Goal: Information Seeking & Learning: Learn about a topic

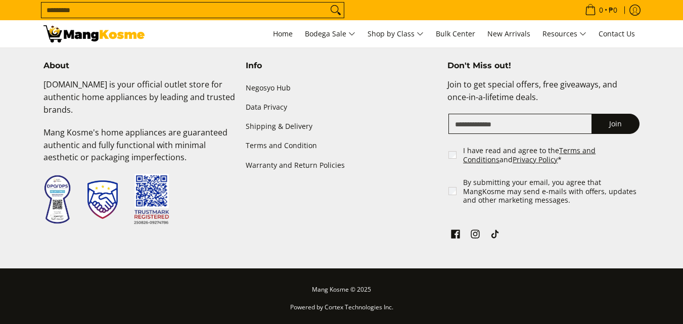
scroll to position [2357, 0]
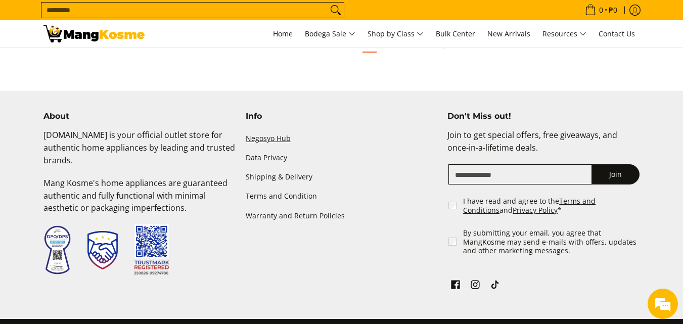
click at [258, 141] on link "Negosyo Hub" at bounding box center [342, 138] width 192 height 19
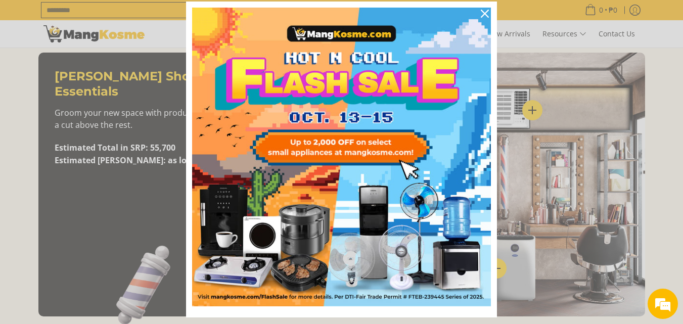
scroll to position [6, 0]
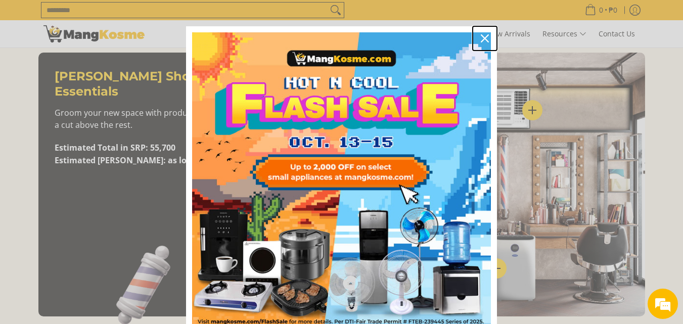
drag, startPoint x: 481, startPoint y: 40, endPoint x: 261, endPoint y: 132, distance: 238.7
click at [481, 40] on icon "close icon" at bounding box center [485, 38] width 8 height 8
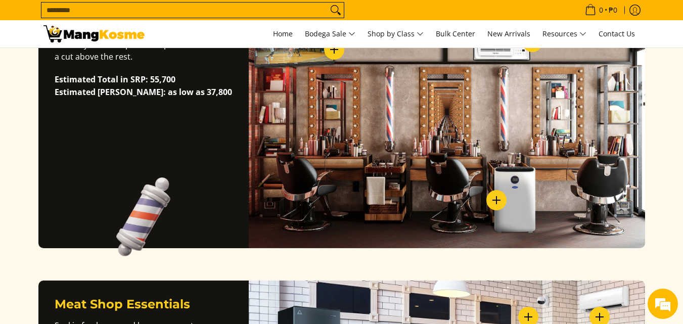
scroll to position [606, 0]
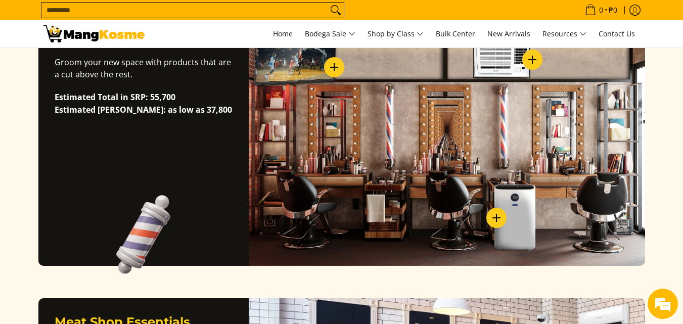
drag, startPoint x: 207, startPoint y: 87, endPoint x: 322, endPoint y: 127, distance: 121.5
click at [207, 91] on p "Estimated Total in SRP: 55,700 Estimated MK Price: as low as 37,800" at bounding box center [144, 108] width 178 height 35
click at [322, 130] on div "View Details - Air Conditioners Window Type Air Conditioner As low as P8,000​ A…" at bounding box center [447, 134] width 396 height 264
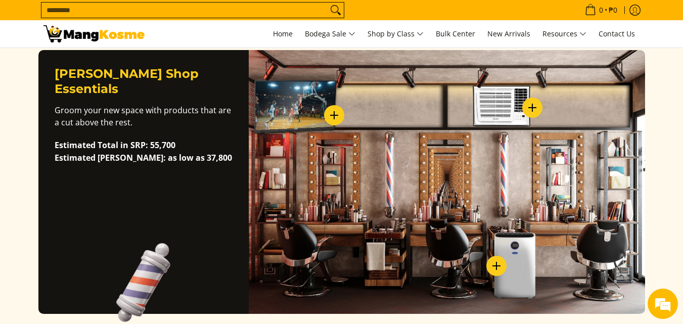
scroll to position [556, 0]
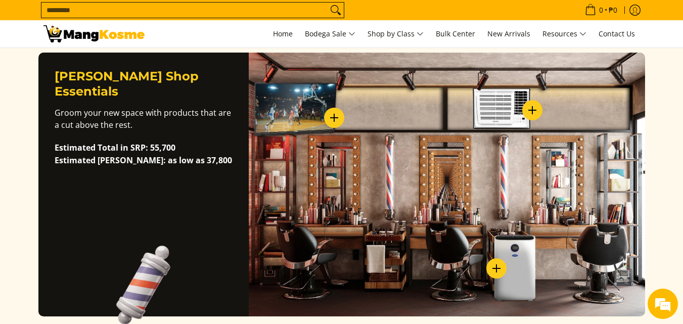
click at [497, 271] on label "View Details - Small Appliances" at bounding box center [496, 268] width 20 height 20
click at [0, 0] on label at bounding box center [0, 0] width 0 height 0
click at [528, 112] on label "View Details - Air Conditioners" at bounding box center [532, 110] width 20 height 20
click at [0, 0] on label at bounding box center [0, 0] width 0 height 0
click at [329, 117] on label "View Details - TVs" at bounding box center [334, 118] width 20 height 20
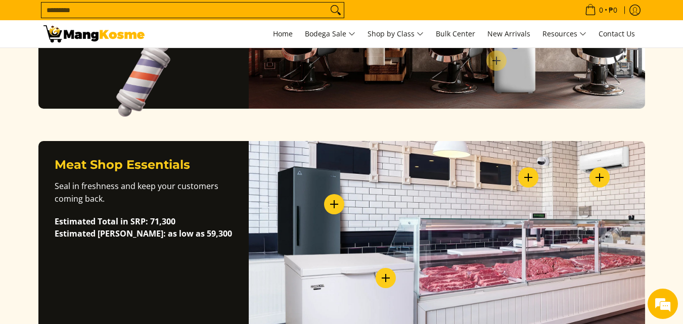
scroll to position [809, 0]
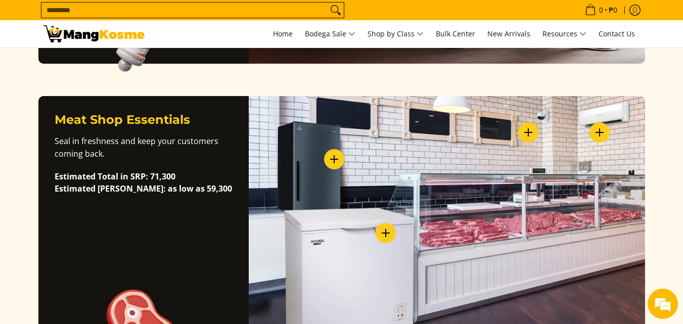
click at [528, 134] on label "View Details - Small Appliances" at bounding box center [528, 132] width 20 height 20
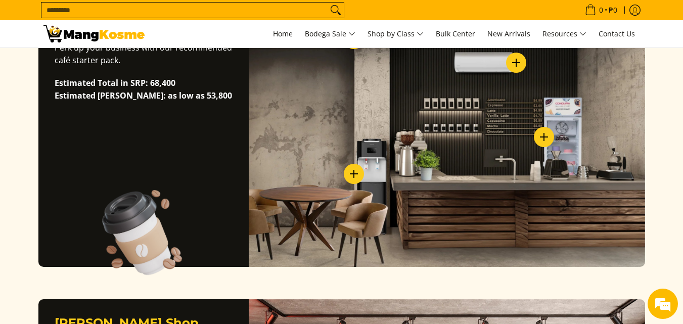
scroll to position [303, 0]
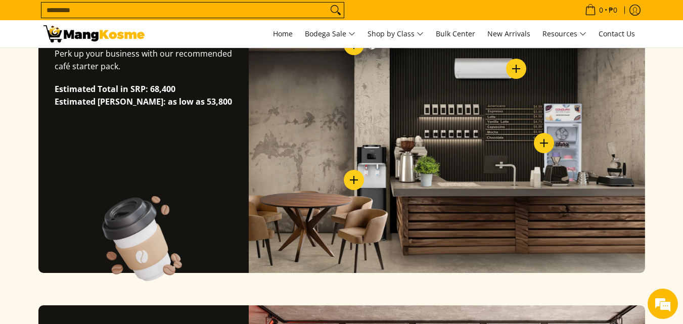
click at [352, 178] on label "View Details - Small Appliances" at bounding box center [354, 180] width 20 height 20
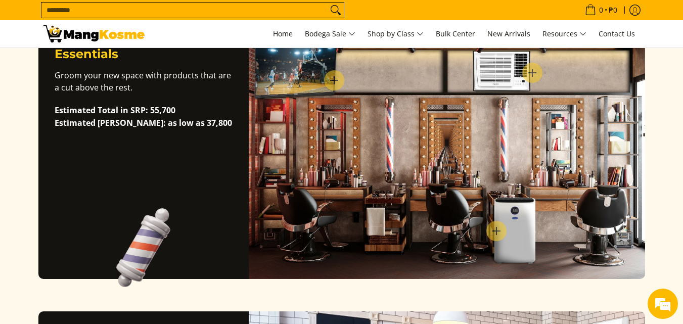
scroll to position [606, 0]
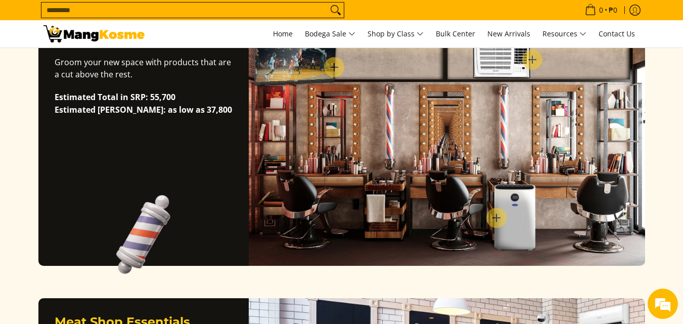
click at [0, 0] on label at bounding box center [0, 0] width 0 height 0
click at [493, 221] on label "View Details - Small Appliances" at bounding box center [496, 218] width 20 height 20
click at [439, 253] on link "Small Appliances Deals" at bounding box center [390, 248] width 98 height 9
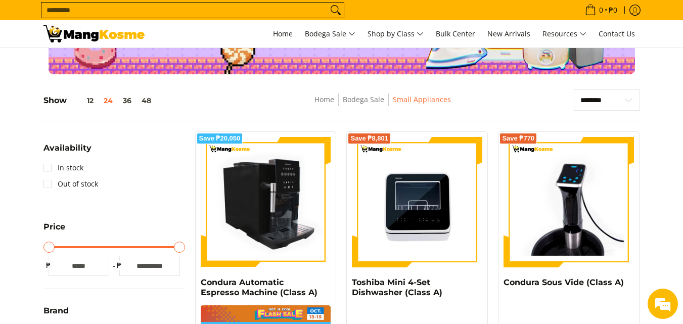
scroll to position [202, 0]
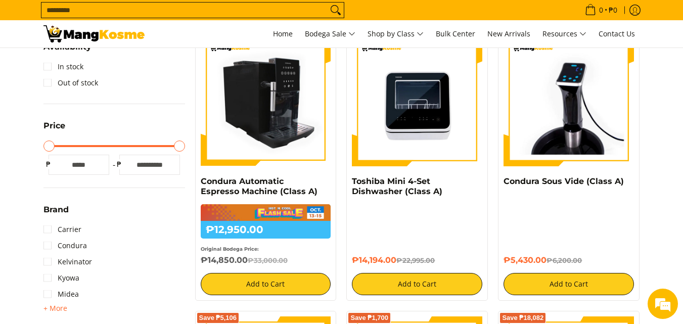
click at [289, 133] on img at bounding box center [266, 101] width 130 height 130
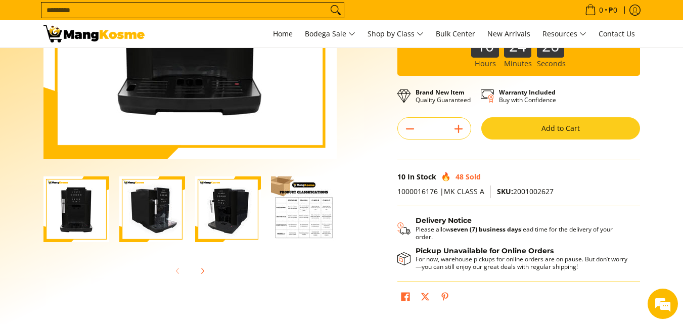
click at [213, 218] on img "Condura Automatic Espresso Machine (Class A)-3" at bounding box center [228, 209] width 66 height 66
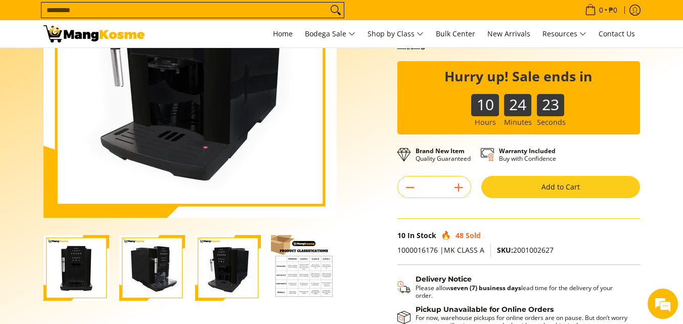
scroll to position [152, 0]
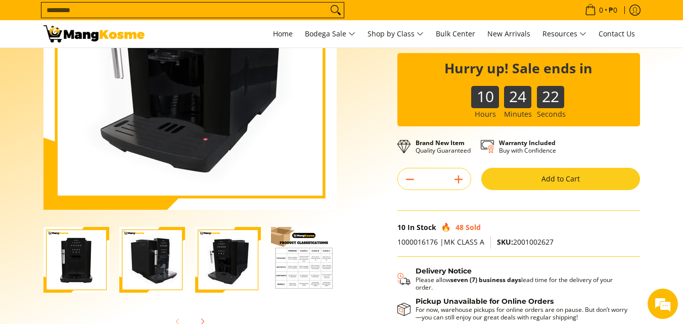
click at [164, 241] on img "Condura Automatic Espresso Machine (Class A)-2" at bounding box center [152, 260] width 66 height 66
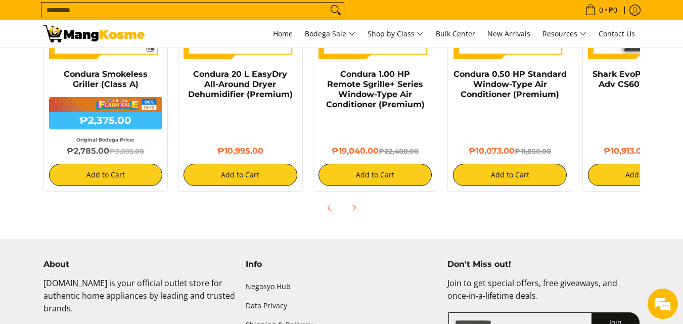
scroll to position [0, 67]
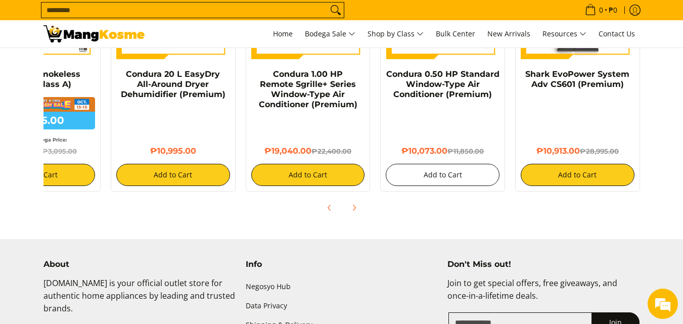
drag, startPoint x: 634, startPoint y: 108, endPoint x: 387, endPoint y: 157, distance: 251.9
click at [387, 157] on div "Save ₱720 Condura Smokeless Griller (Class A) ₱2,375.00 ₱3,095.00 Original Bode…" at bounding box center [308, 63] width 674 height 257
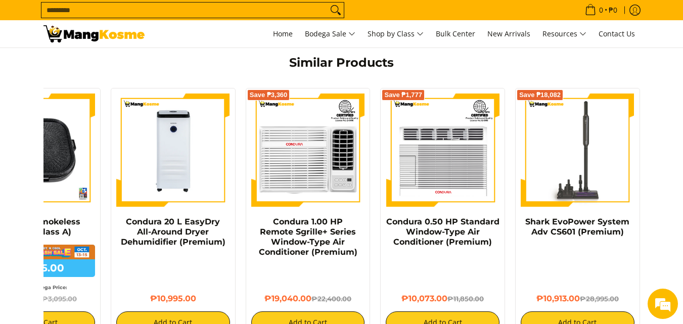
scroll to position [809, 0]
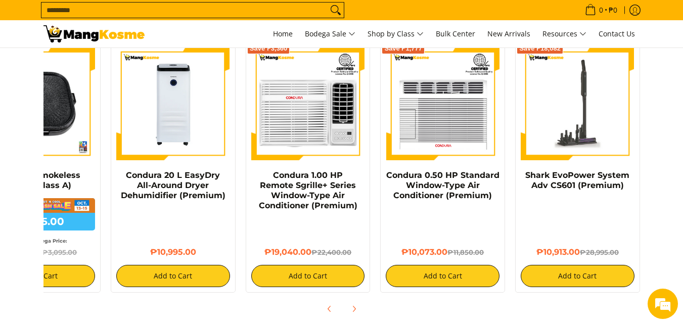
click at [583, 125] on img at bounding box center [577, 104] width 114 height 114
